Goal: Task Accomplishment & Management: Manage account settings

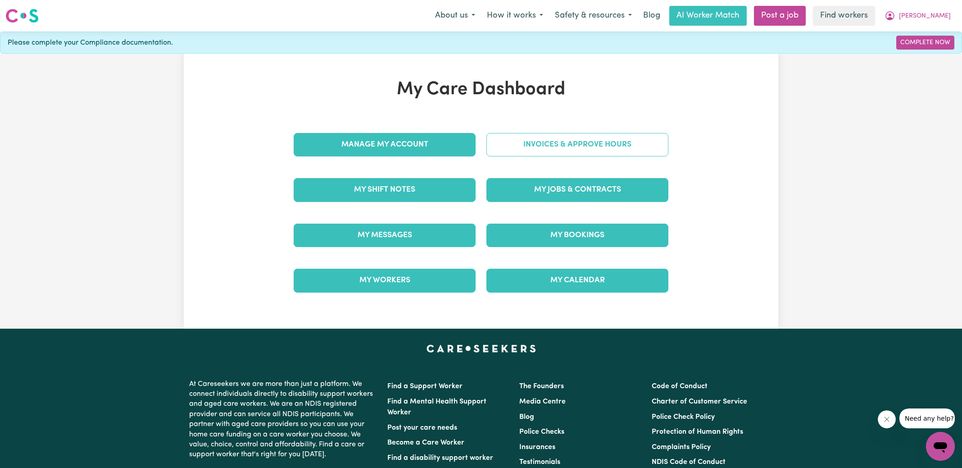
click at [507, 139] on link "Invoices & Approve Hours" at bounding box center [578, 144] width 182 height 23
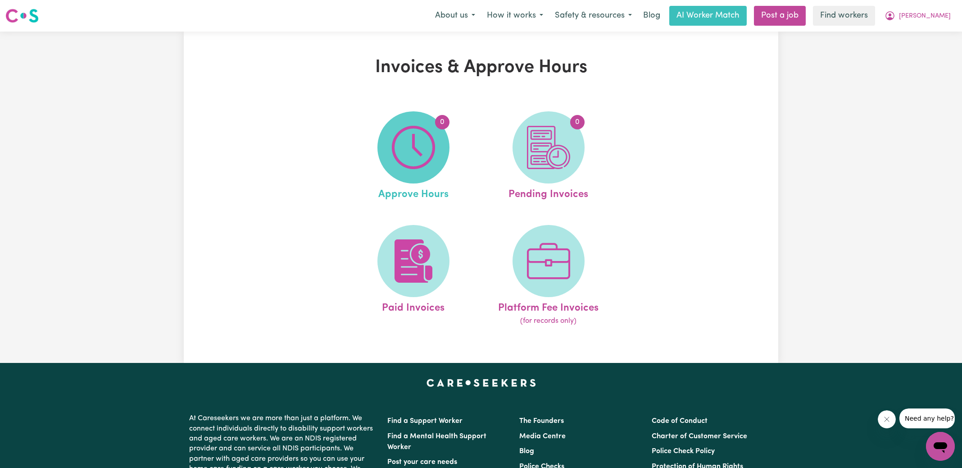
click at [421, 145] on img at bounding box center [413, 147] width 43 height 43
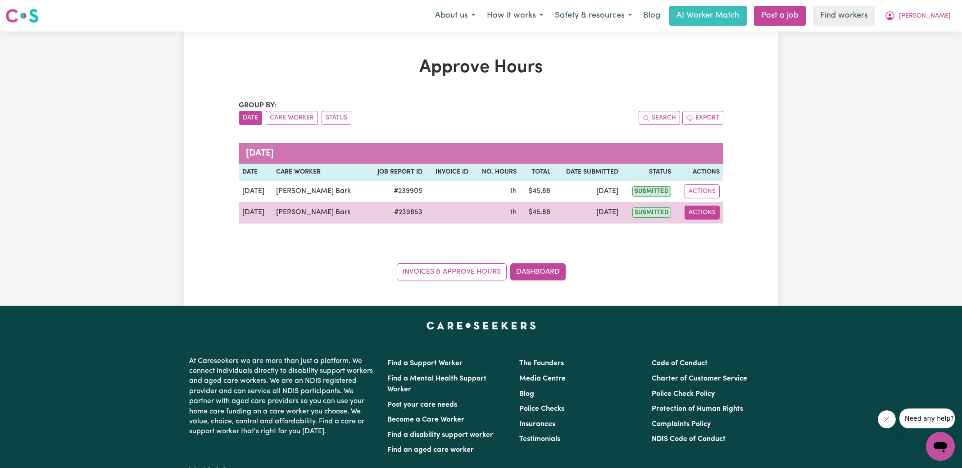
click at [709, 215] on button "Actions" at bounding box center [702, 212] width 35 height 14
click at [719, 232] on link "View Job Report" at bounding box center [726, 233] width 77 height 18
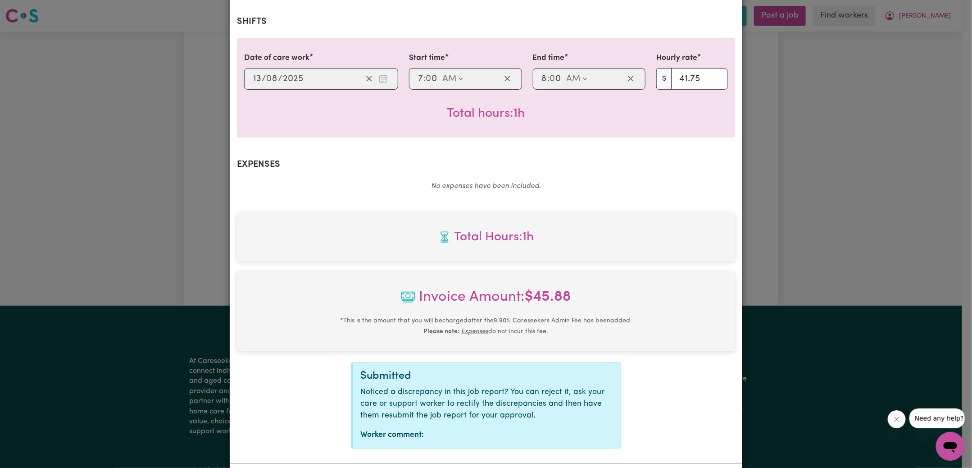
scroll to position [226, 0]
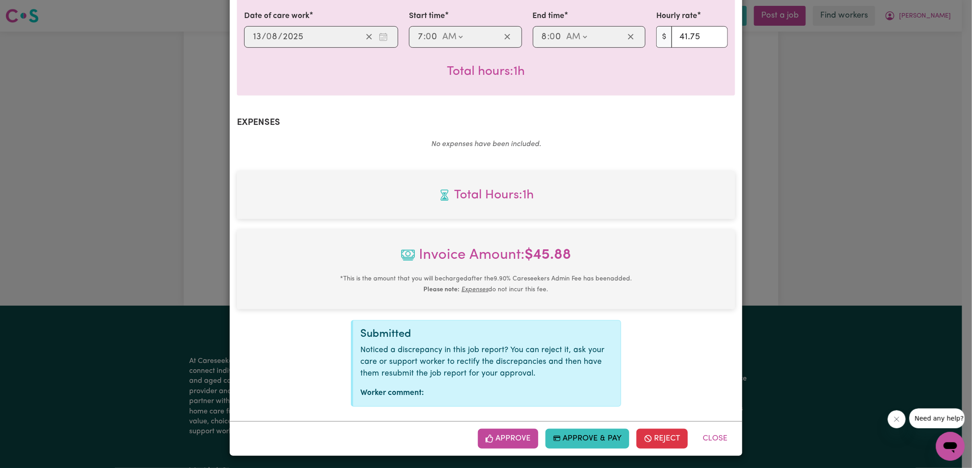
click at [809, 201] on div "Job Report # 239853 - [PERSON_NAME] Bark Summary Job report # 239853 Client nam…" at bounding box center [486, 234] width 972 height 468
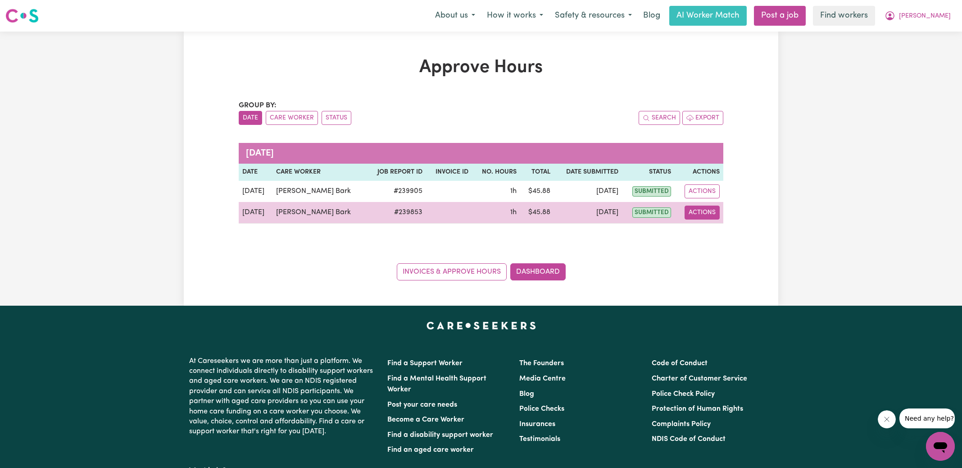
click at [697, 212] on button "Actions" at bounding box center [702, 212] width 35 height 14
click at [706, 229] on link "View Job Report" at bounding box center [726, 233] width 77 height 18
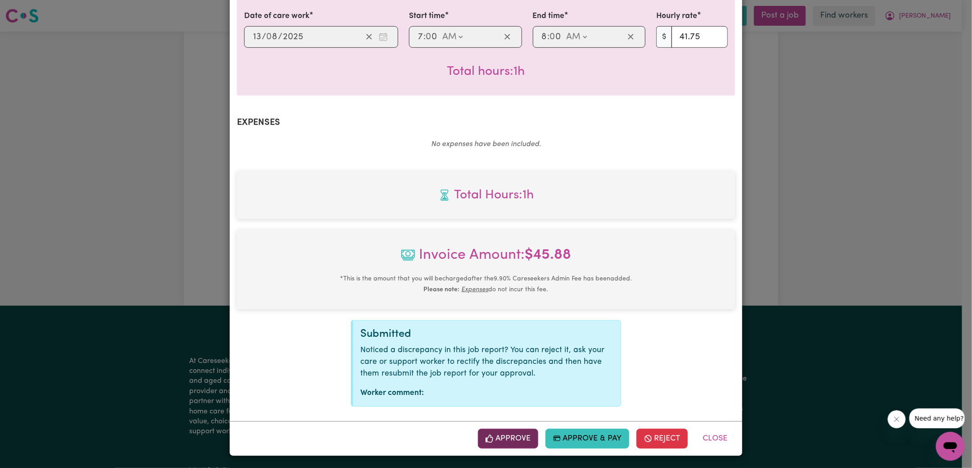
click at [512, 444] on button "Approve" at bounding box center [508, 438] width 60 height 20
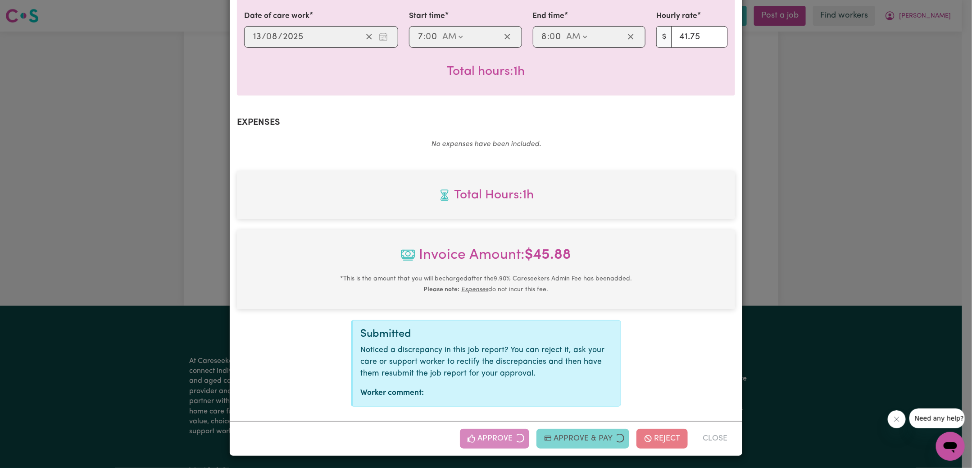
click at [871, 245] on div "Job Report # 239853 - [PERSON_NAME] Bark Summary Job report # 239853 Client nam…" at bounding box center [486, 234] width 972 height 468
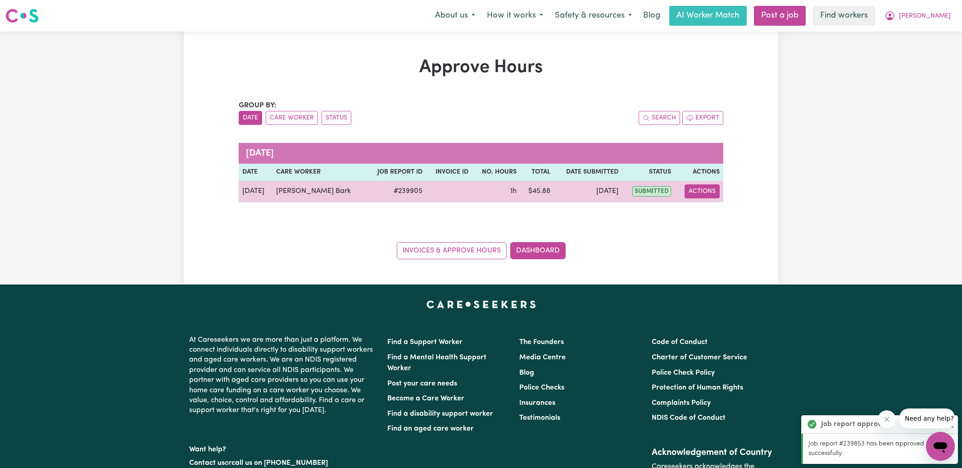
drag, startPoint x: 706, startPoint y: 189, endPoint x: 714, endPoint y: 196, distance: 9.9
click at [706, 189] on button "Actions" at bounding box center [702, 191] width 35 height 14
click at [734, 215] on link "View Job Report" at bounding box center [726, 212] width 77 height 18
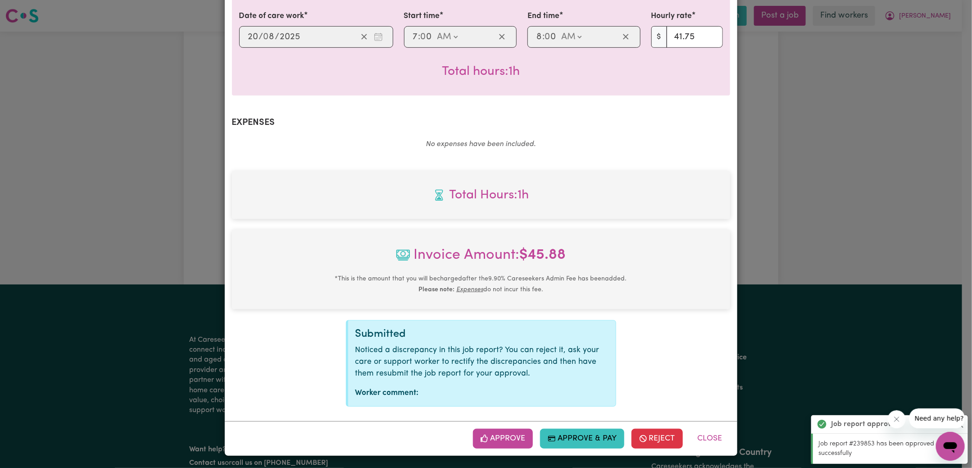
click at [518, 434] on button "Approve" at bounding box center [503, 438] width 60 height 20
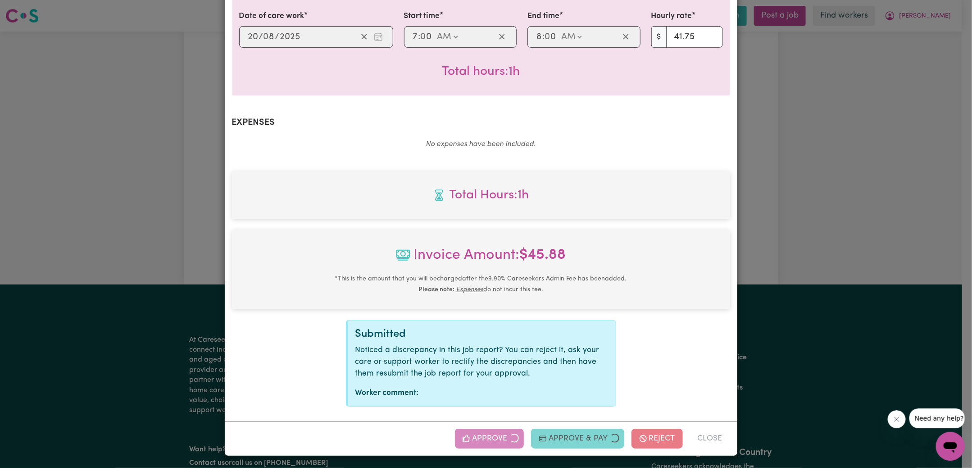
click at [838, 245] on div "Job Report # 239905 - [PERSON_NAME] Summary Job report # 239905 Client name: [P…" at bounding box center [486, 234] width 972 height 468
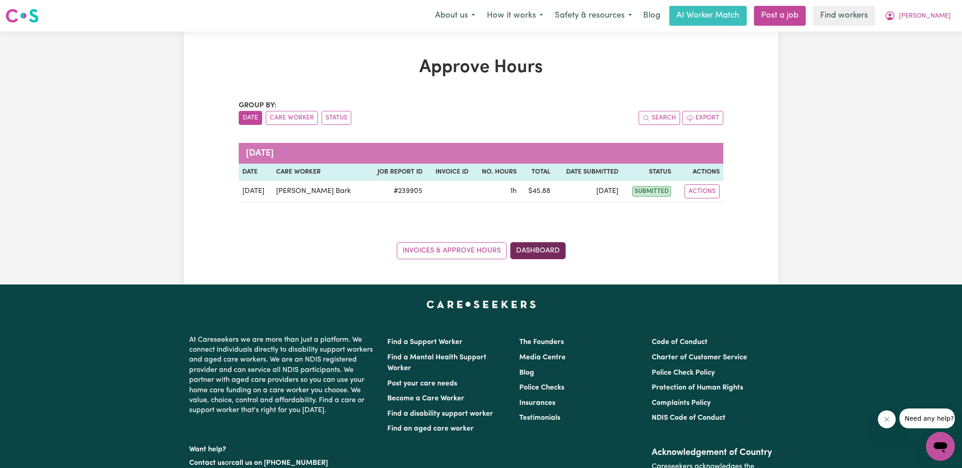
click at [554, 250] on link "Dashboard" at bounding box center [537, 250] width 55 height 17
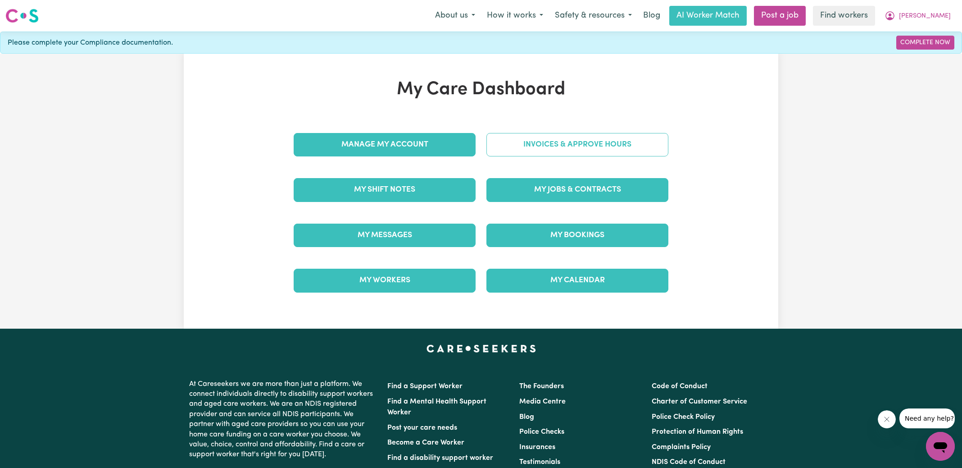
click at [579, 146] on link "Invoices & Approve Hours" at bounding box center [578, 144] width 182 height 23
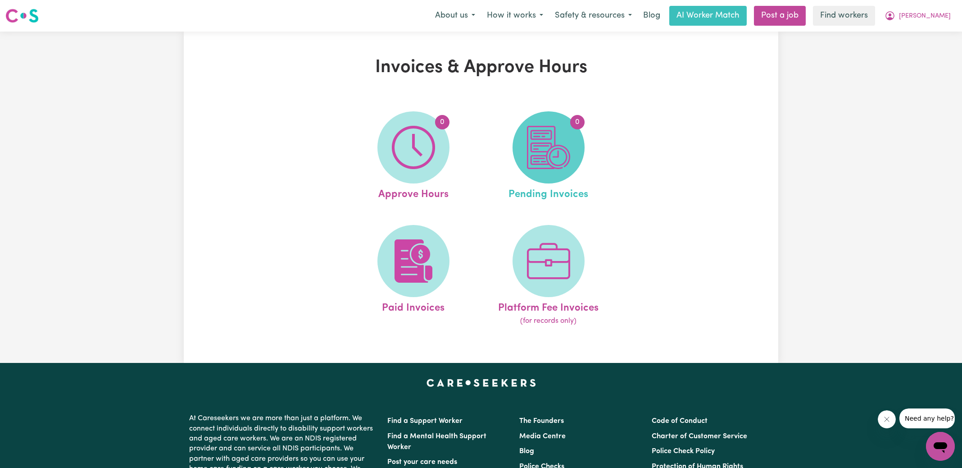
click at [578, 152] on span "0" at bounding box center [549, 147] width 72 height 72
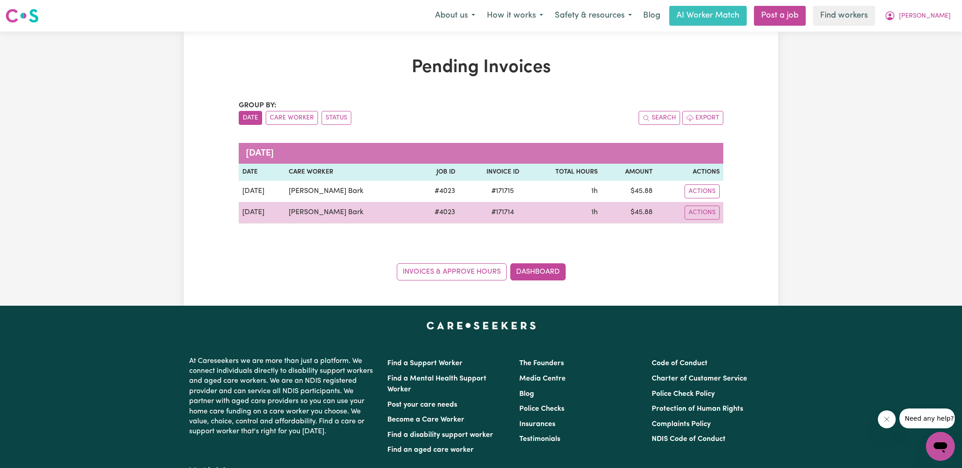
click at [490, 211] on span "# 171714" at bounding box center [502, 212] width 33 height 11
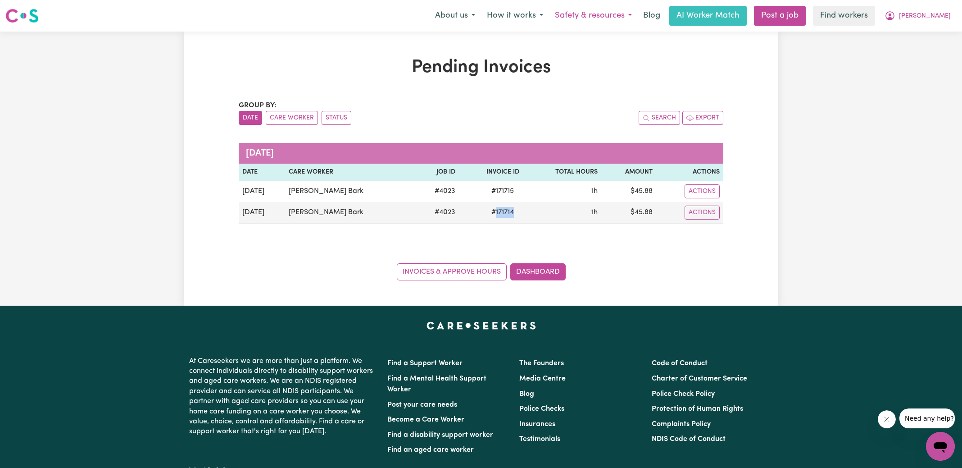
copy span "171714"
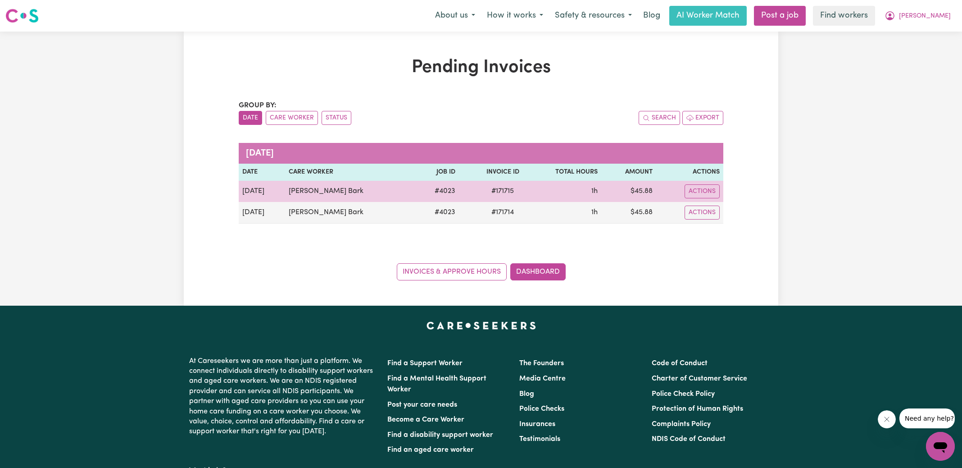
click at [486, 189] on span "# 171715" at bounding box center [502, 191] width 33 height 11
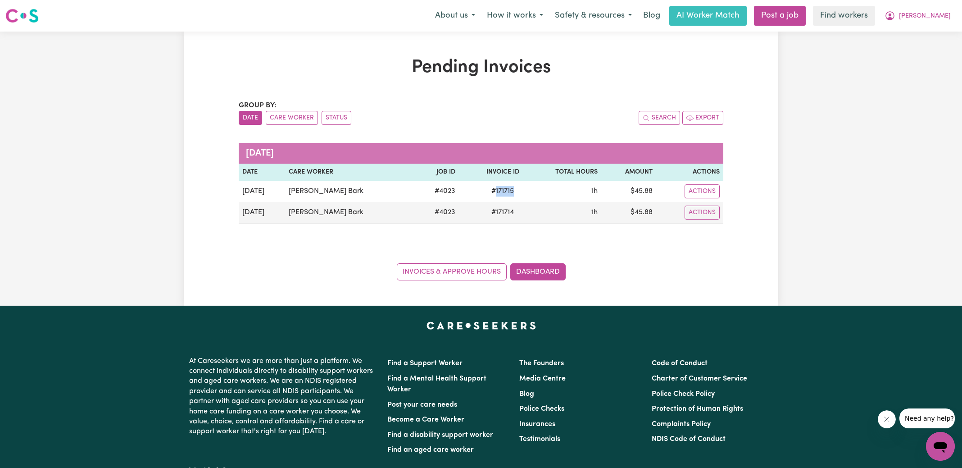
copy span "171715"
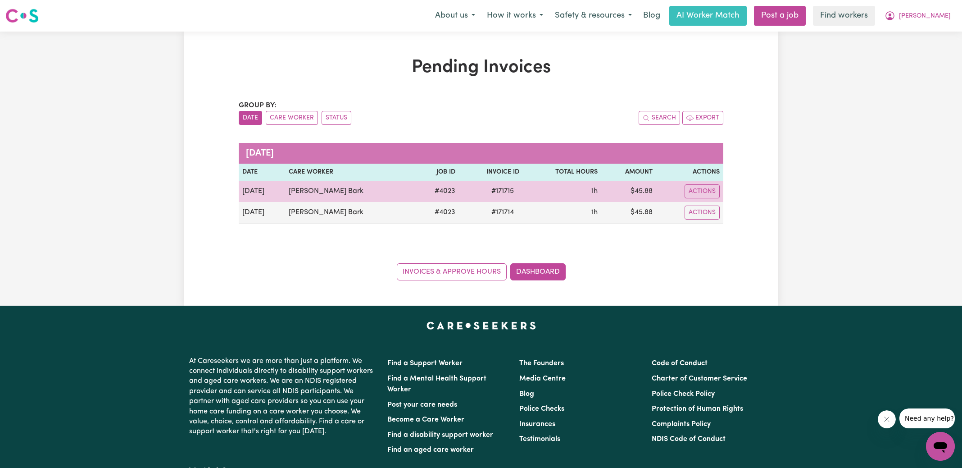
click at [636, 190] on td "$ 45.88" at bounding box center [628, 191] width 55 height 21
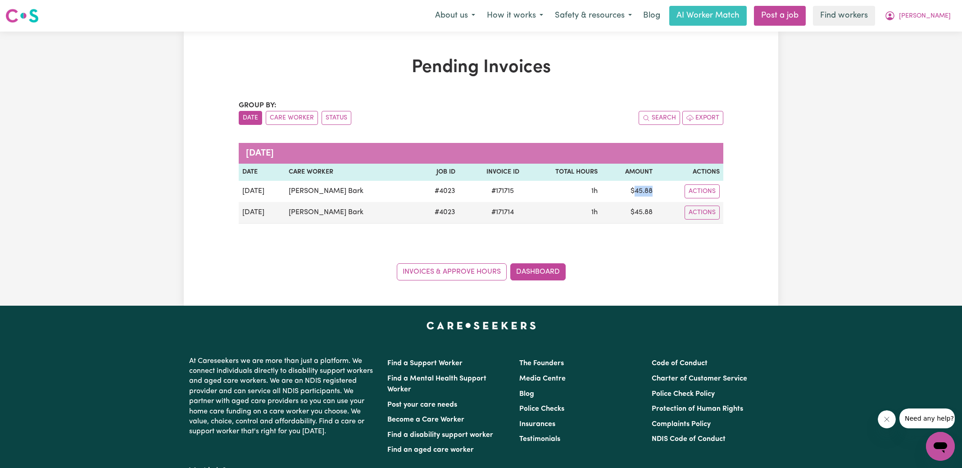
copy td "45.88"
drag, startPoint x: 923, startPoint y: 15, endPoint x: 922, endPoint y: 20, distance: 5.0
click at [892, 15] on icon "My Account" at bounding box center [890, 15] width 3 height 3
click at [910, 52] on link "Logout" at bounding box center [920, 51] width 71 height 17
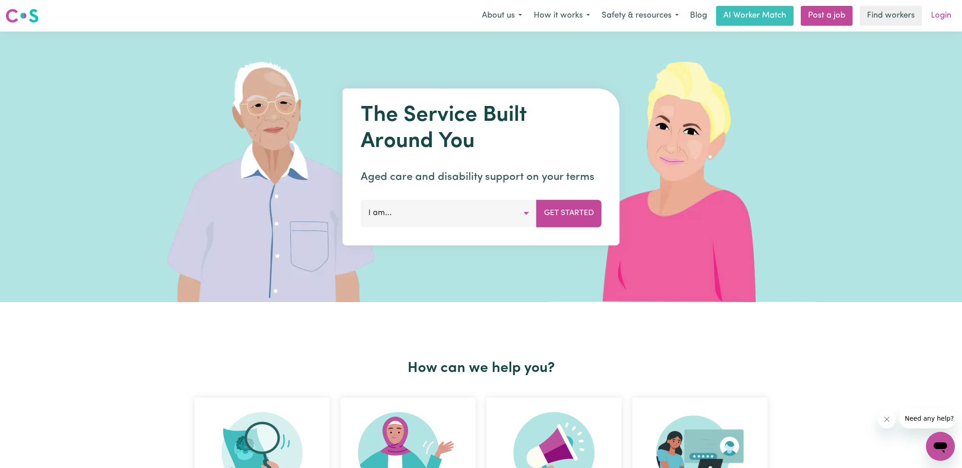
click at [936, 20] on link "Login" at bounding box center [941, 16] width 31 height 20
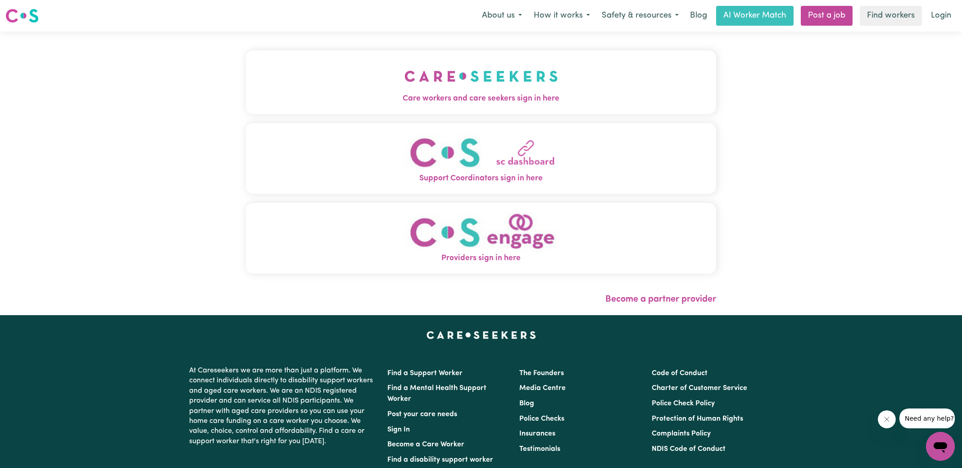
click at [427, 66] on img "Care workers and care seekers sign in here" at bounding box center [482, 75] width 154 height 33
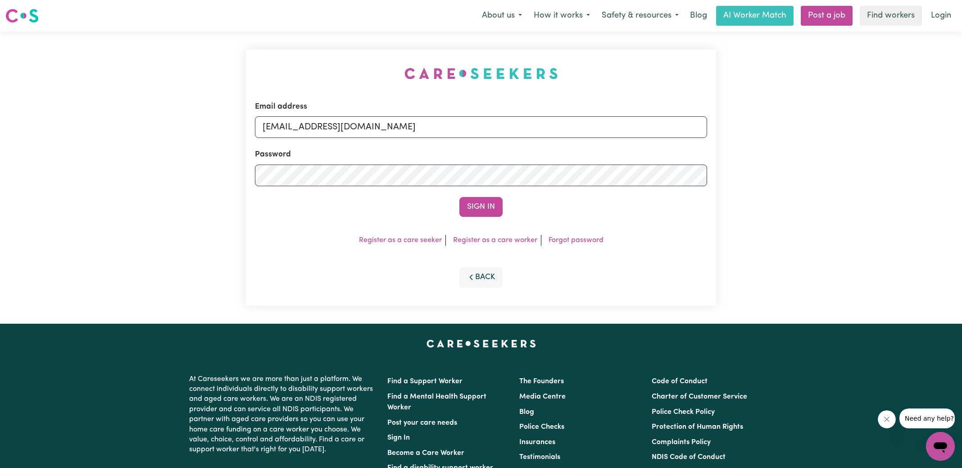
click at [250, 63] on div "Email address [EMAIL_ADDRESS][DOMAIN_NAME] Password Sign In Register as a care …" at bounding box center [481, 178] width 481 height 292
drag, startPoint x: 308, startPoint y: 125, endPoint x: 796, endPoint y: 209, distance: 495.1
click at [796, 209] on div "Email address [EMAIL_ADDRESS][DOMAIN_NAME] Password Sign In Register as a care …" at bounding box center [481, 178] width 962 height 292
type input "[EMAIL_ADDRESS][DOMAIN_NAME]"
click at [460, 197] on button "Sign In" at bounding box center [481, 207] width 43 height 20
